Goal: Task Accomplishment & Management: Manage account settings

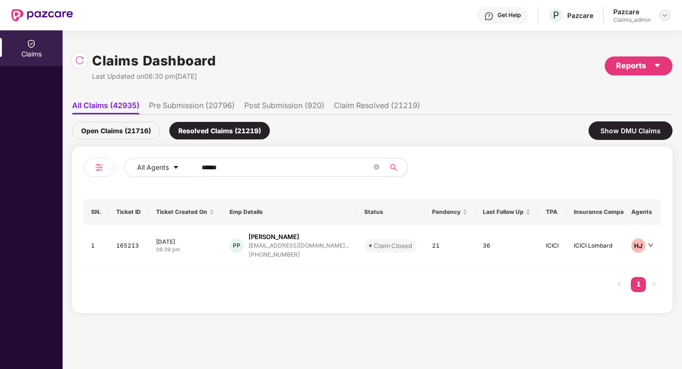
click at [661, 16] on div at bounding box center [665, 14] width 11 height 11
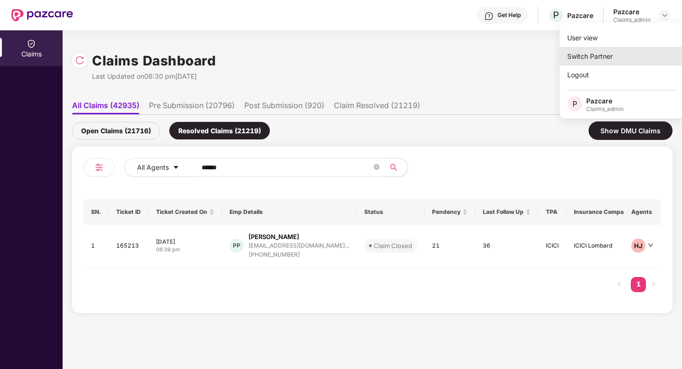
click at [607, 56] on div "Switch Partner" at bounding box center [621, 56] width 123 height 19
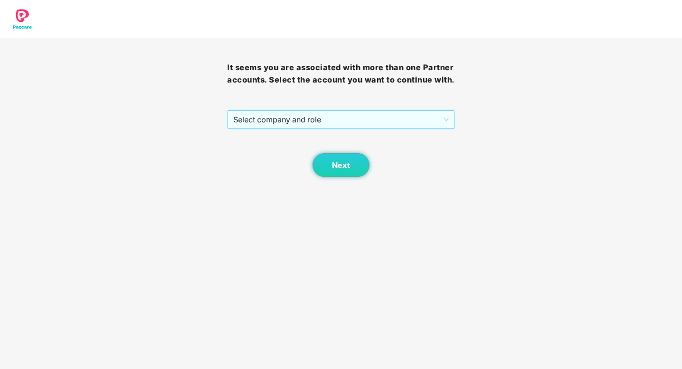
click at [379, 123] on span "Select company and role" at bounding box center [341, 120] width 215 height 18
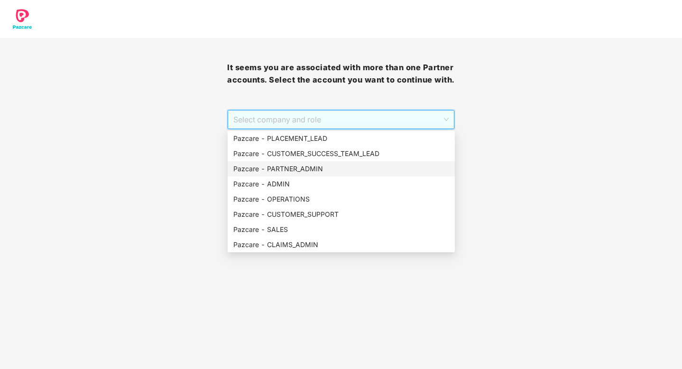
click at [310, 167] on div "Pazcare - PARTNER_ADMIN" at bounding box center [342, 169] width 216 height 10
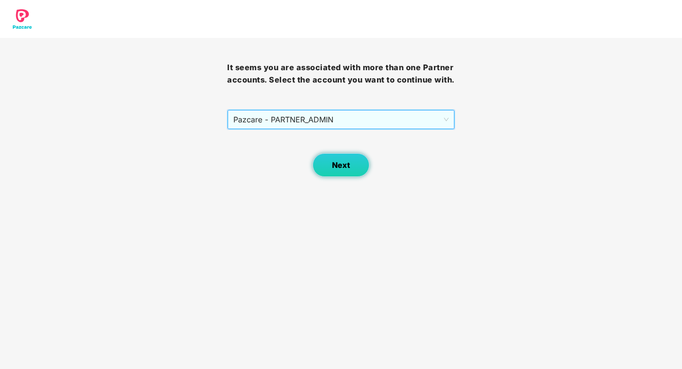
click at [329, 167] on button "Next" at bounding box center [341, 165] width 57 height 24
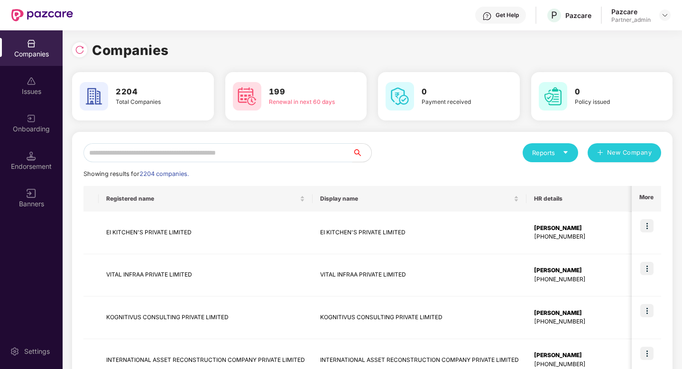
click at [266, 152] on input "text" at bounding box center [218, 152] width 269 height 19
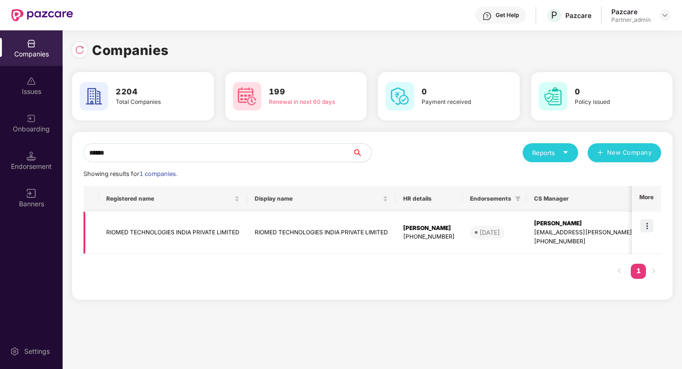
scroll to position [0, 305]
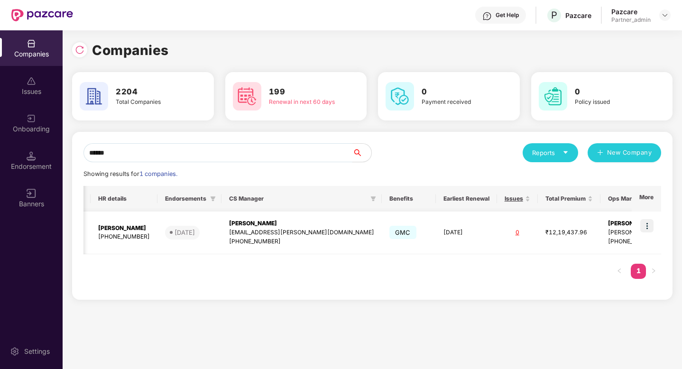
type input "******"
click at [653, 225] on img at bounding box center [647, 225] width 13 height 13
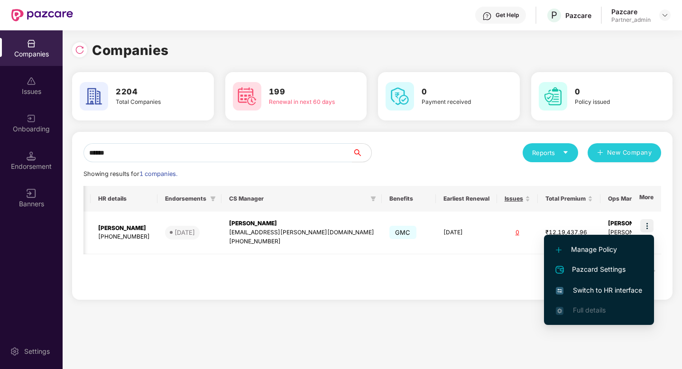
click at [612, 290] on span "Switch to HR interface" at bounding box center [599, 290] width 86 height 10
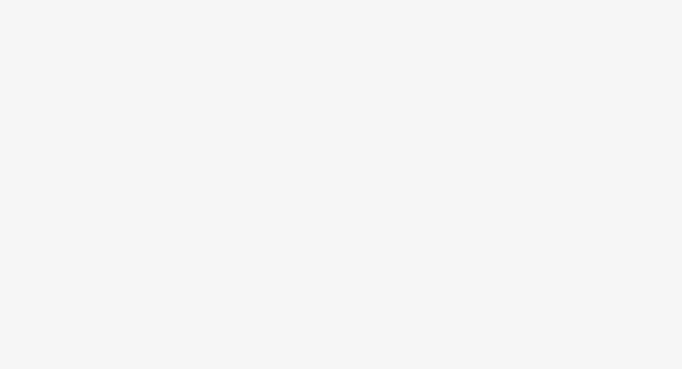
click at [303, 161] on body at bounding box center [341, 184] width 682 height 369
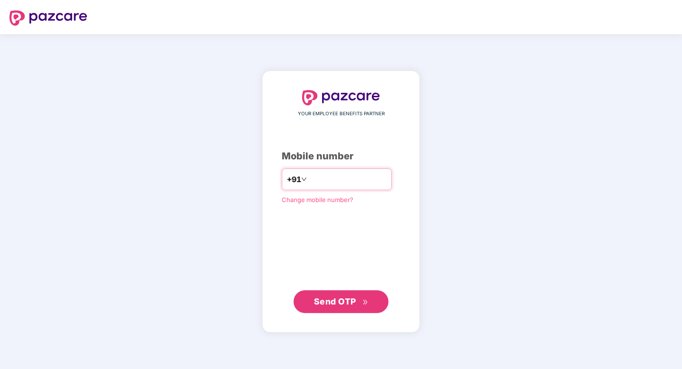
click at [328, 184] on input "number" at bounding box center [348, 179] width 78 height 15
type input "**********"
click at [332, 291] on button "Send OTP" at bounding box center [341, 301] width 95 height 23
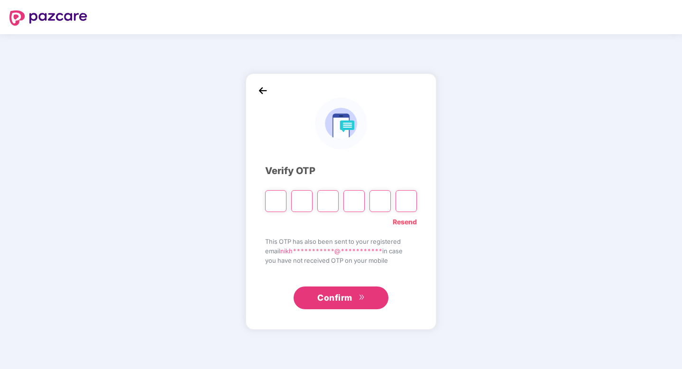
type input "*"
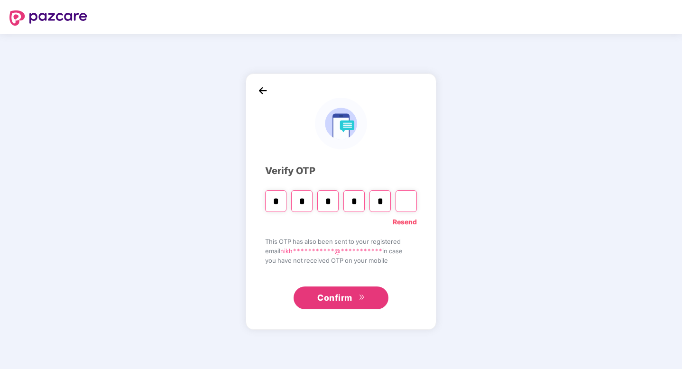
type input "*"
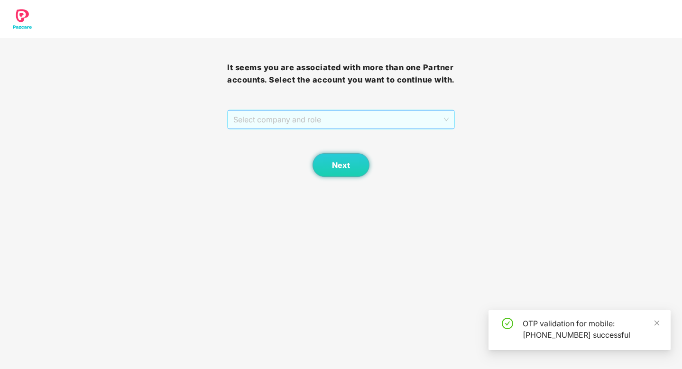
click at [375, 114] on span "Select company and role" at bounding box center [341, 120] width 215 height 18
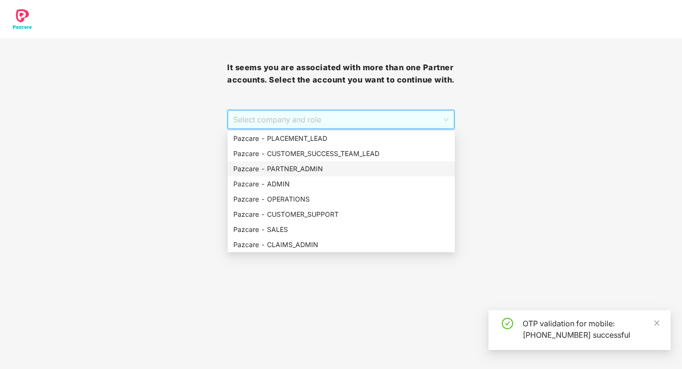
click at [318, 169] on div "Pazcare - PARTNER_ADMIN" at bounding box center [342, 169] width 216 height 10
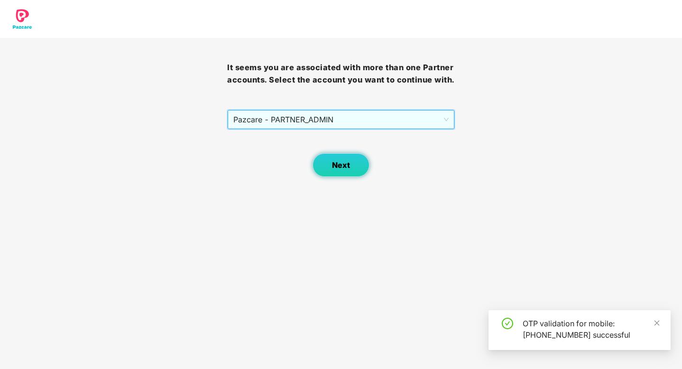
click at [346, 169] on span "Next" at bounding box center [341, 165] width 18 height 9
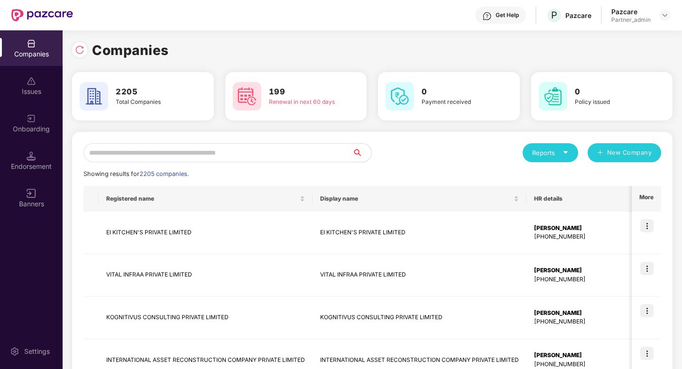
click at [256, 154] on input "text" at bounding box center [218, 152] width 269 height 19
paste input "**********"
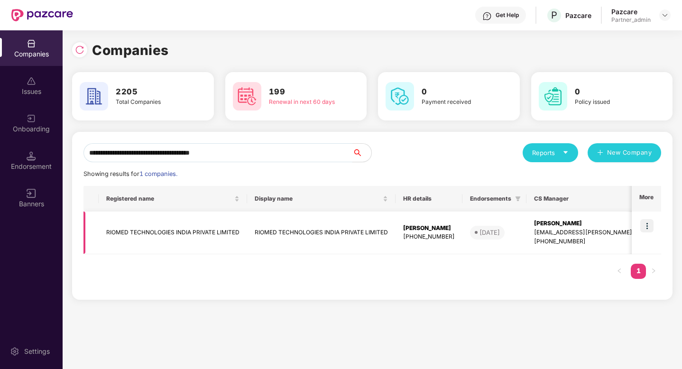
type input "**********"
click at [647, 224] on img at bounding box center [647, 225] width 13 height 13
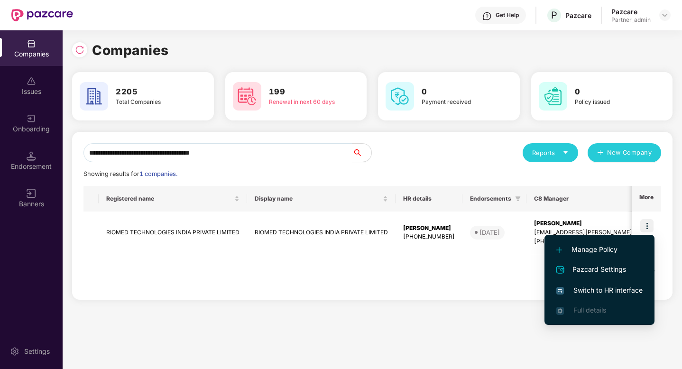
click at [582, 294] on span "Switch to HR interface" at bounding box center [600, 290] width 86 height 10
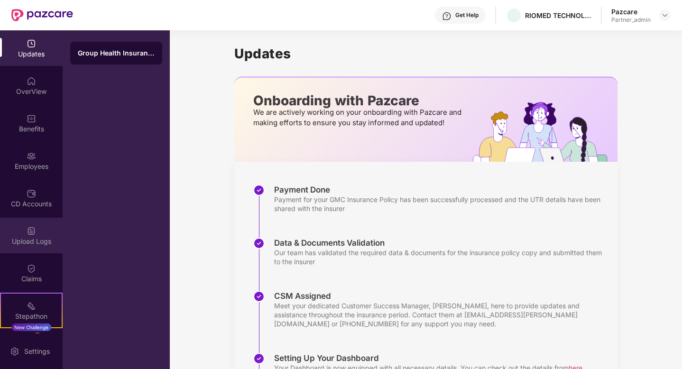
scroll to position [72, 0]
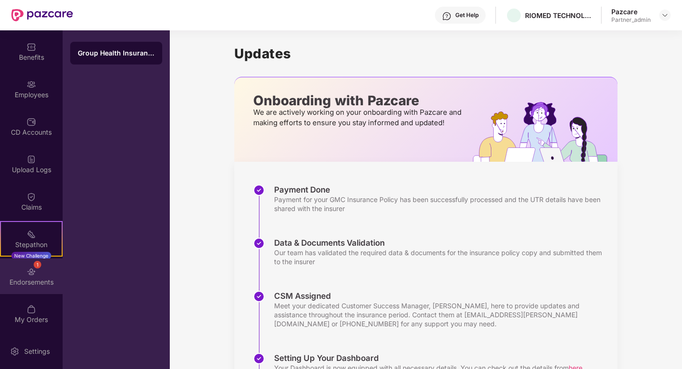
click at [28, 272] on img at bounding box center [31, 271] width 9 height 9
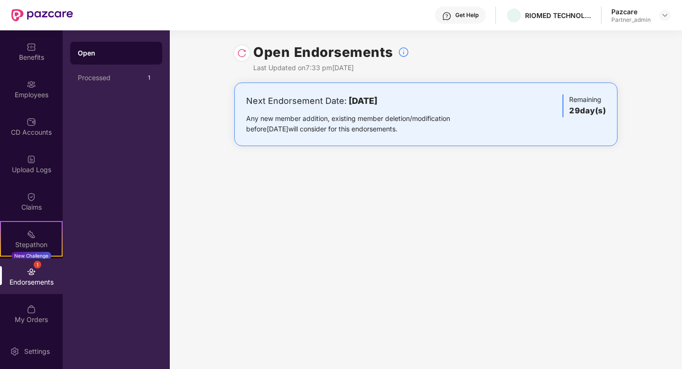
click at [241, 59] on div at bounding box center [241, 53] width 15 height 15
click at [240, 56] on img at bounding box center [241, 52] width 9 height 9
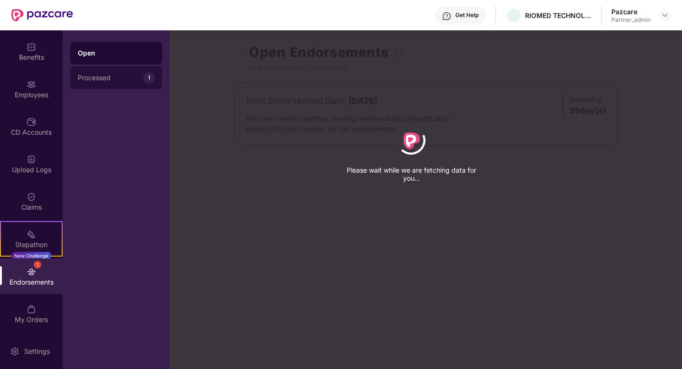
click at [104, 79] on div "Processed" at bounding box center [110, 78] width 65 height 8
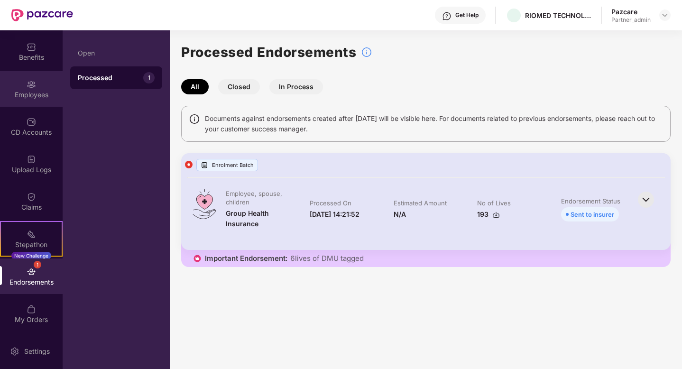
click at [37, 95] on div "Employees" at bounding box center [31, 94] width 63 height 9
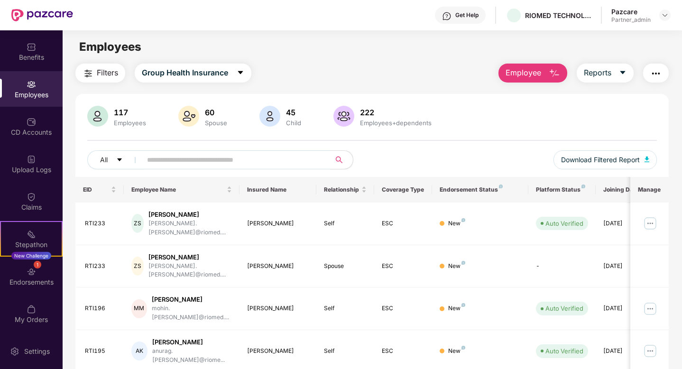
click at [228, 159] on input "text" at bounding box center [232, 160] width 170 height 14
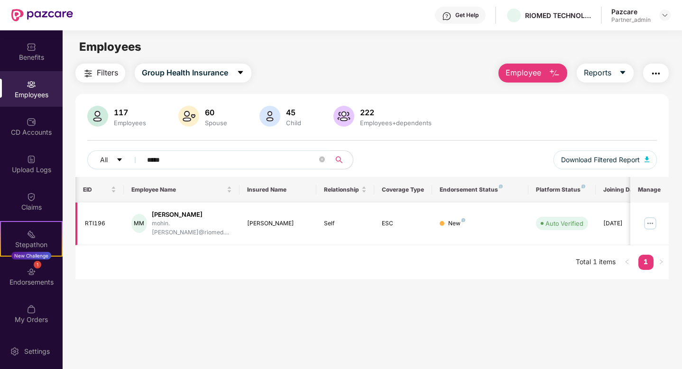
scroll to position [0, 24]
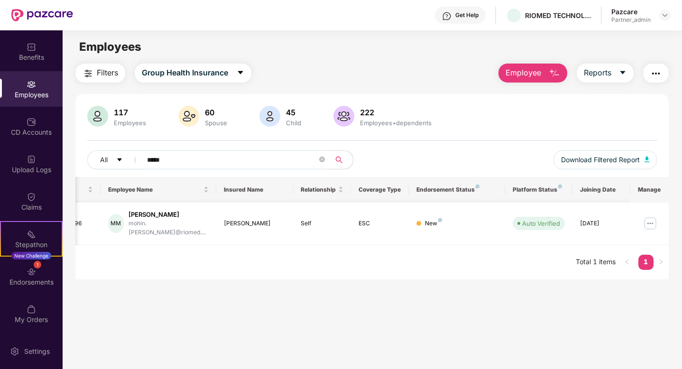
type input "*****"
click at [650, 220] on img at bounding box center [650, 223] width 15 height 15
